Goal: Find specific page/section: Find specific page/section

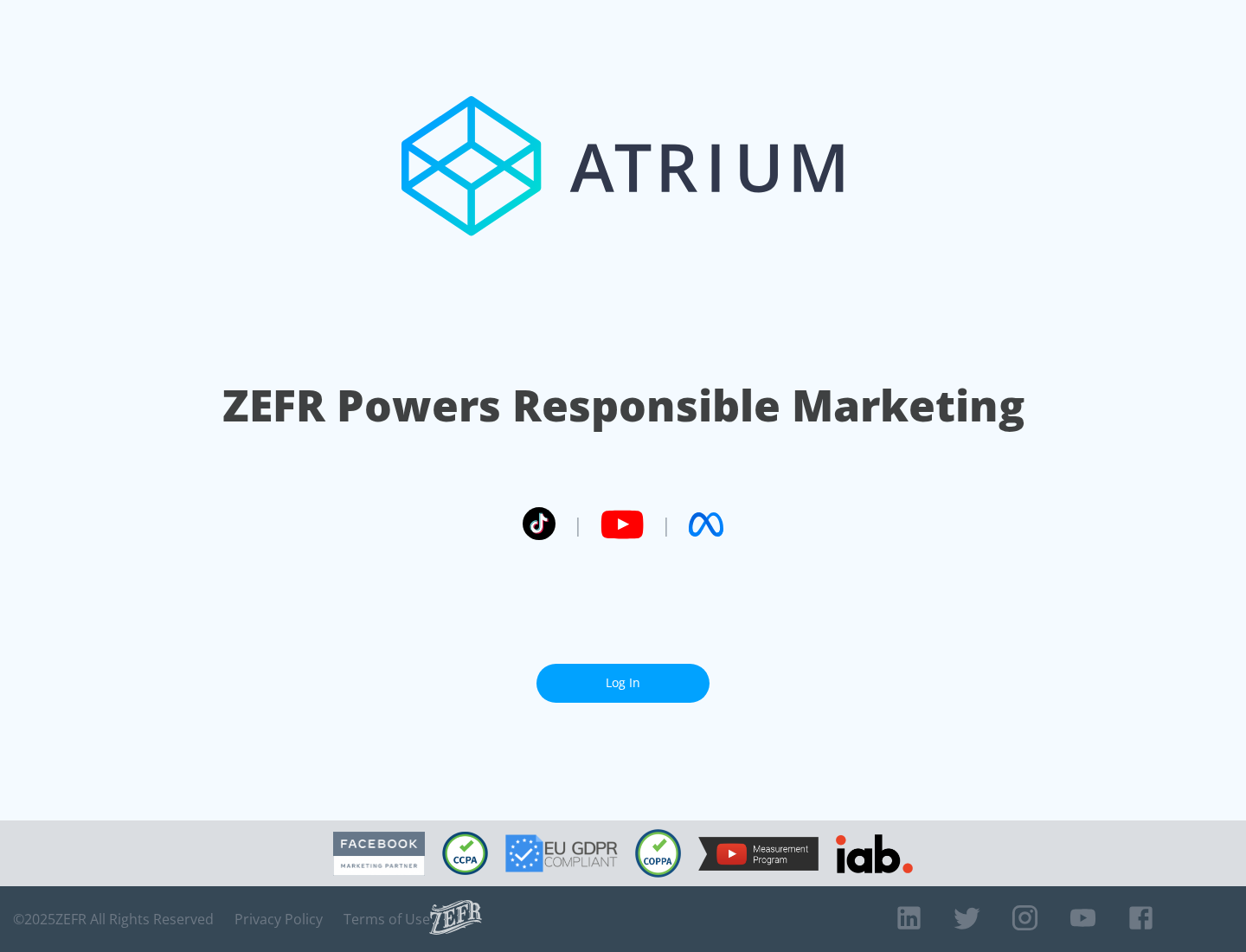
click at [623, 676] on link "Log In" at bounding box center [622, 683] width 173 height 38
